Goal: Information Seeking & Learning: Learn about a topic

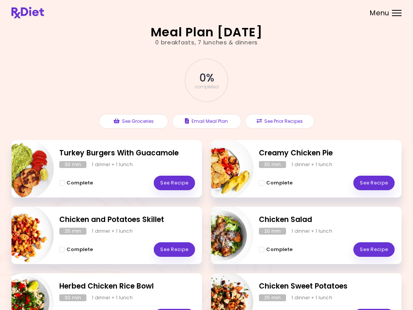
click at [309, 0] on header at bounding box center [206, 12] width 413 height 25
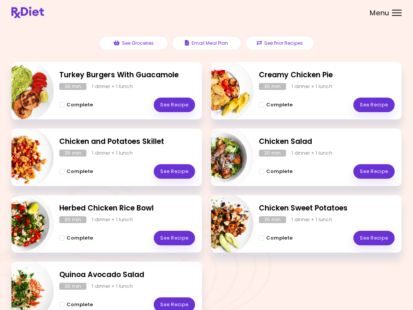
scroll to position [78, 0]
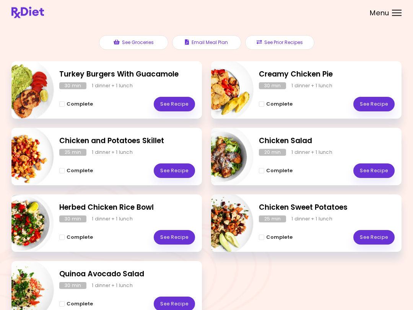
click at [177, 168] on link "See Recipe" at bounding box center [174, 171] width 41 height 15
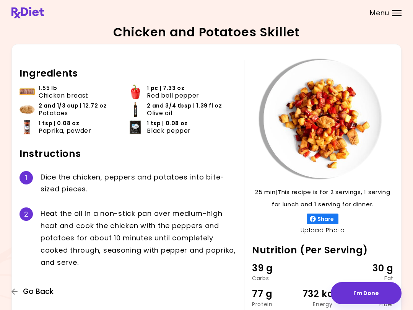
click at [22, 294] on button "Go Back" at bounding box center [34, 291] width 46 height 8
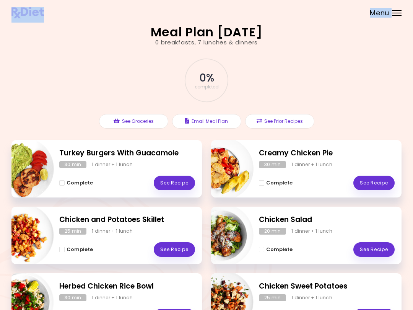
click at [0, 0] on header at bounding box center [206, 12] width 413 height 25
click at [309, 306] on div "Complete See Recipe" at bounding box center [327, 312] width 136 height 22
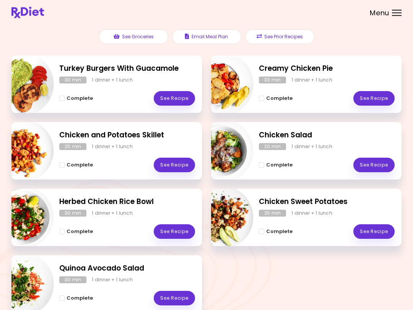
scroll to position [84, 0]
click at [309, 95] on link "See Recipe" at bounding box center [373, 98] width 41 height 15
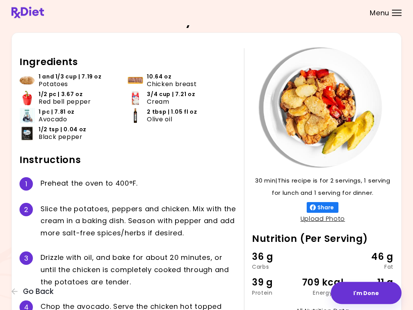
scroll to position [9, 0]
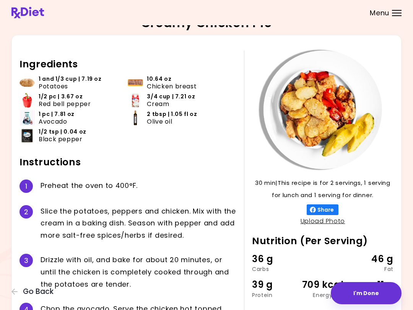
click at [36, 289] on span "Go Back" at bounding box center [38, 291] width 31 height 8
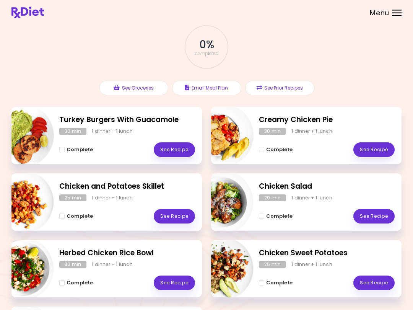
scroll to position [34, 0]
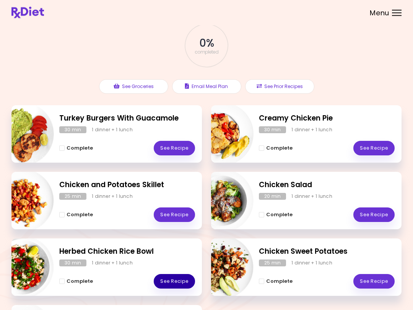
click at [176, 276] on link "See Recipe" at bounding box center [174, 281] width 41 height 15
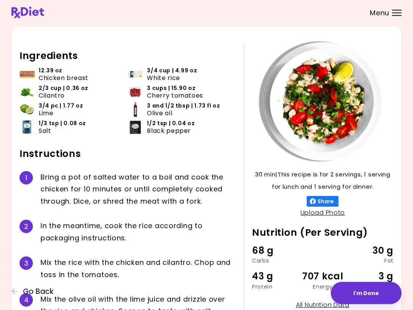
scroll to position [15, 0]
